Goal: Task Accomplishment & Management: Manage account settings

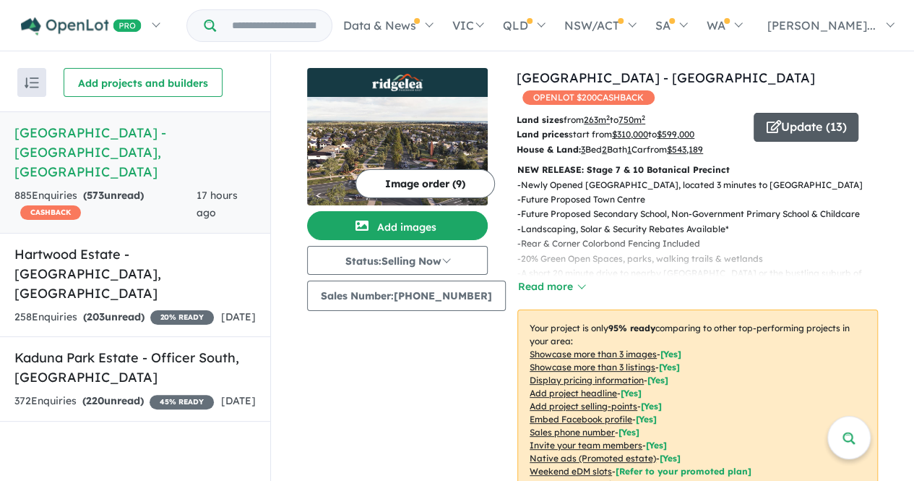
click at [823, 113] on button "Update ( 13 )" at bounding box center [806, 127] width 105 height 29
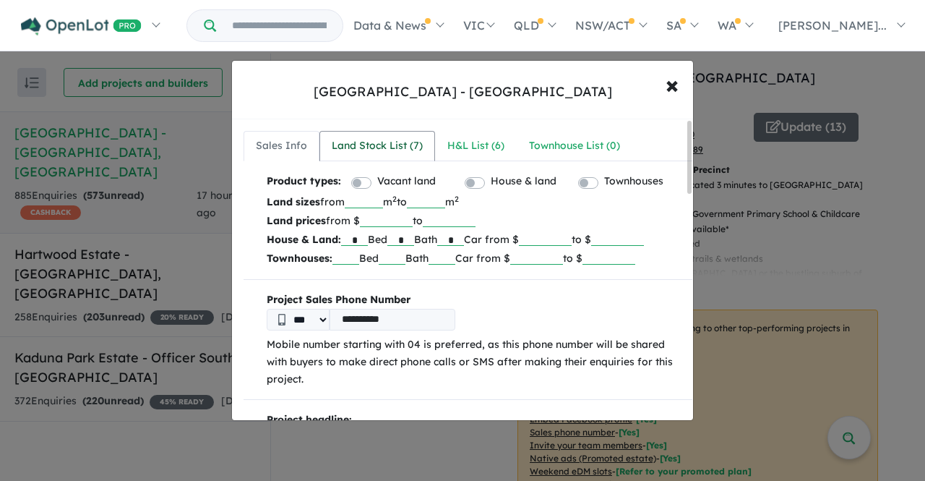
click at [374, 135] on link "Land Stock List ( 7 )" at bounding box center [377, 146] width 116 height 30
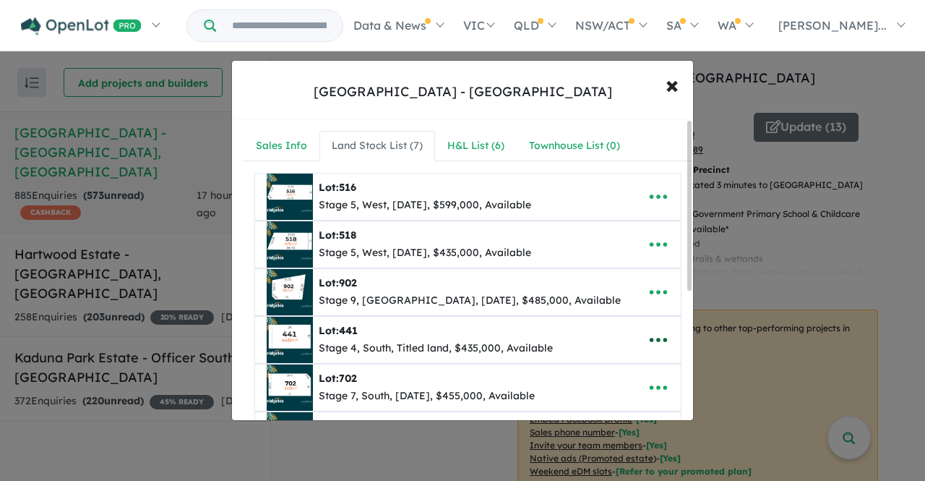
click at [665, 335] on button "button" at bounding box center [658, 339] width 45 height 33
click at [637, 277] on link "Remove" at bounding box center [626, 272] width 107 height 33
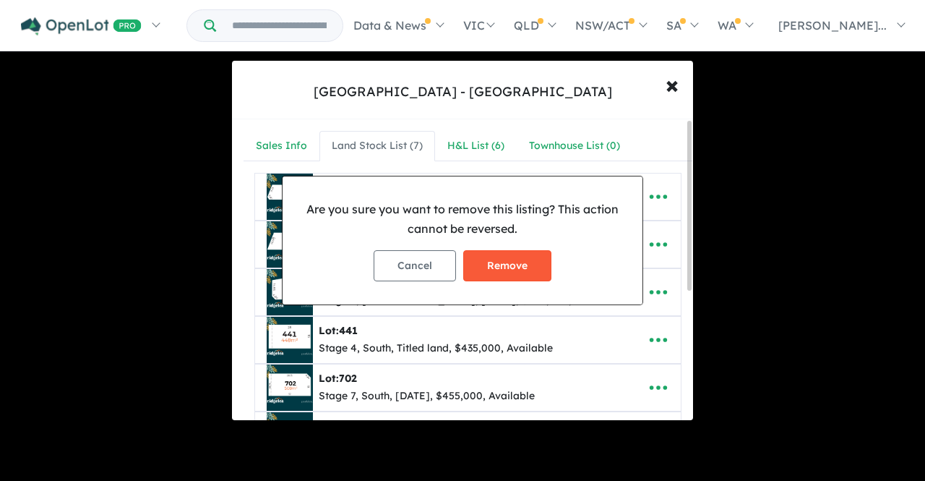
click at [510, 265] on button "Remove" at bounding box center [507, 265] width 88 height 31
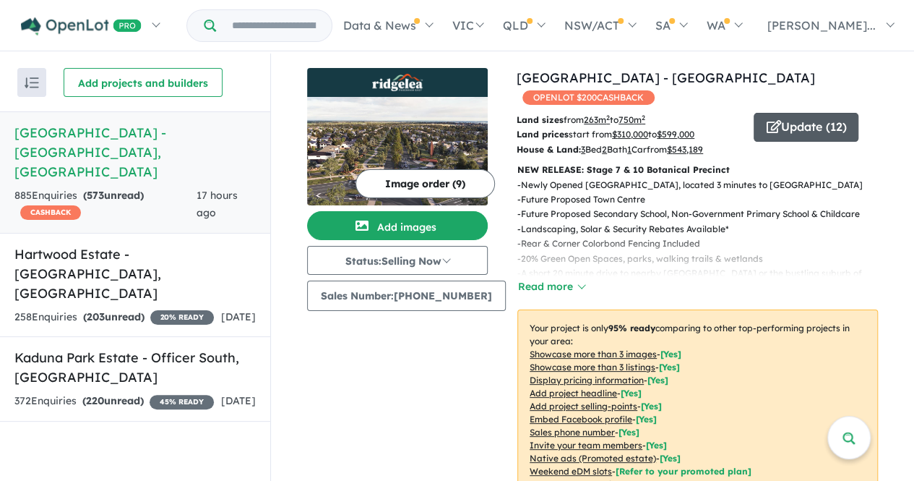
click at [811, 113] on button "Update ( 12 )" at bounding box center [806, 127] width 105 height 29
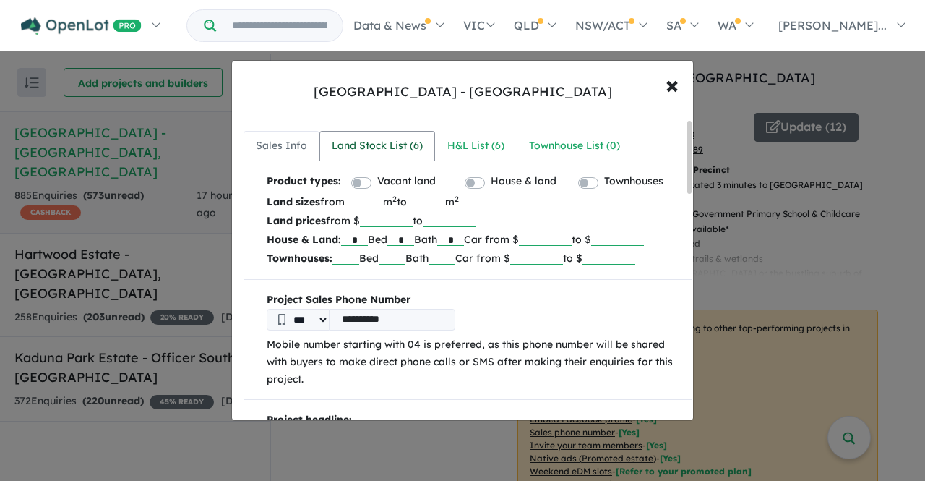
click at [387, 145] on div "Land Stock List ( 6 )" at bounding box center [377, 145] width 91 height 17
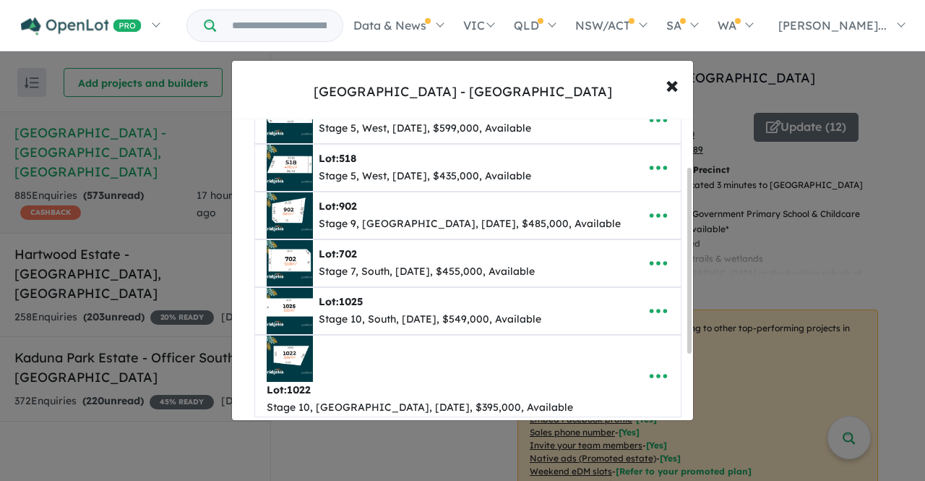
scroll to position [78, 0]
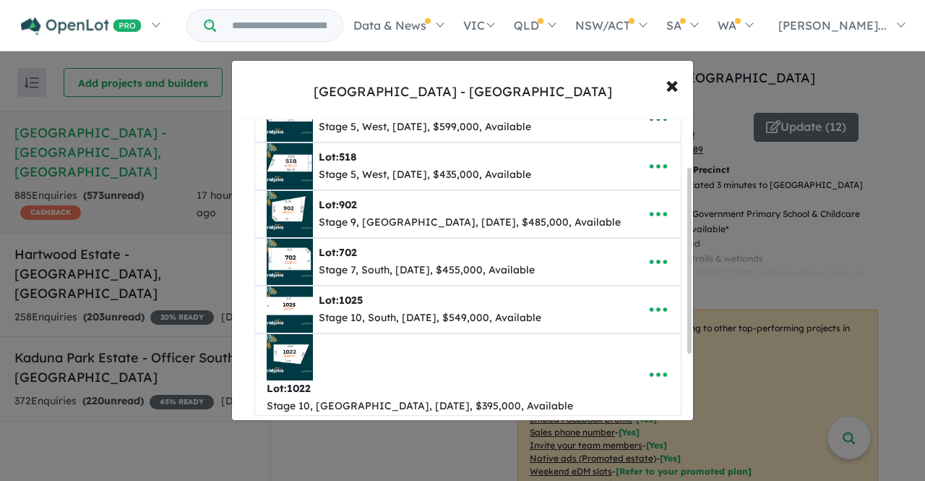
drag, startPoint x: 690, startPoint y: 231, endPoint x: 675, endPoint y: 189, distance: 44.3
click at [675, 189] on div "**********" at bounding box center [462, 269] width 461 height 301
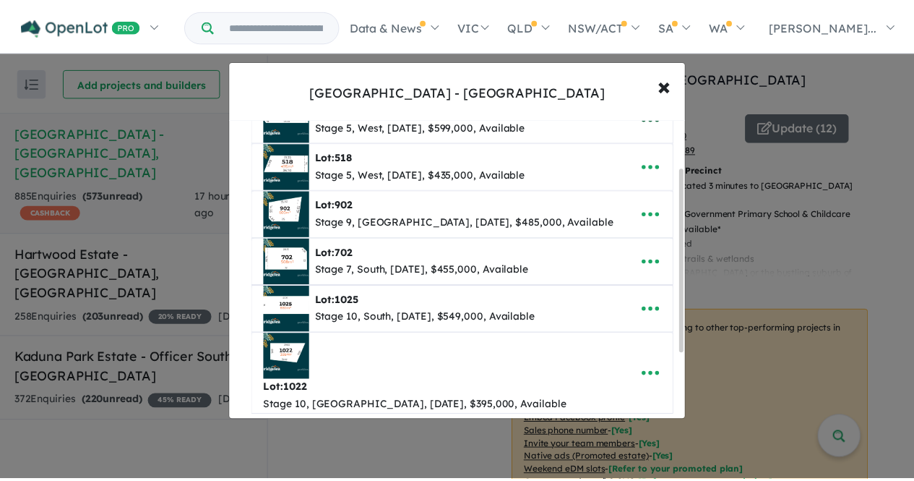
scroll to position [0, 0]
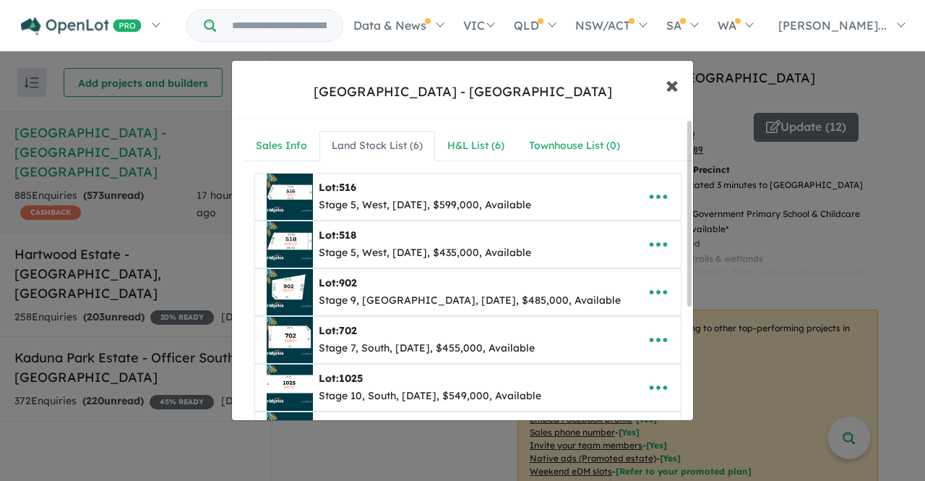
click at [674, 86] on span "×" at bounding box center [672, 84] width 13 height 31
